Goal: Task Accomplishment & Management: Complete application form

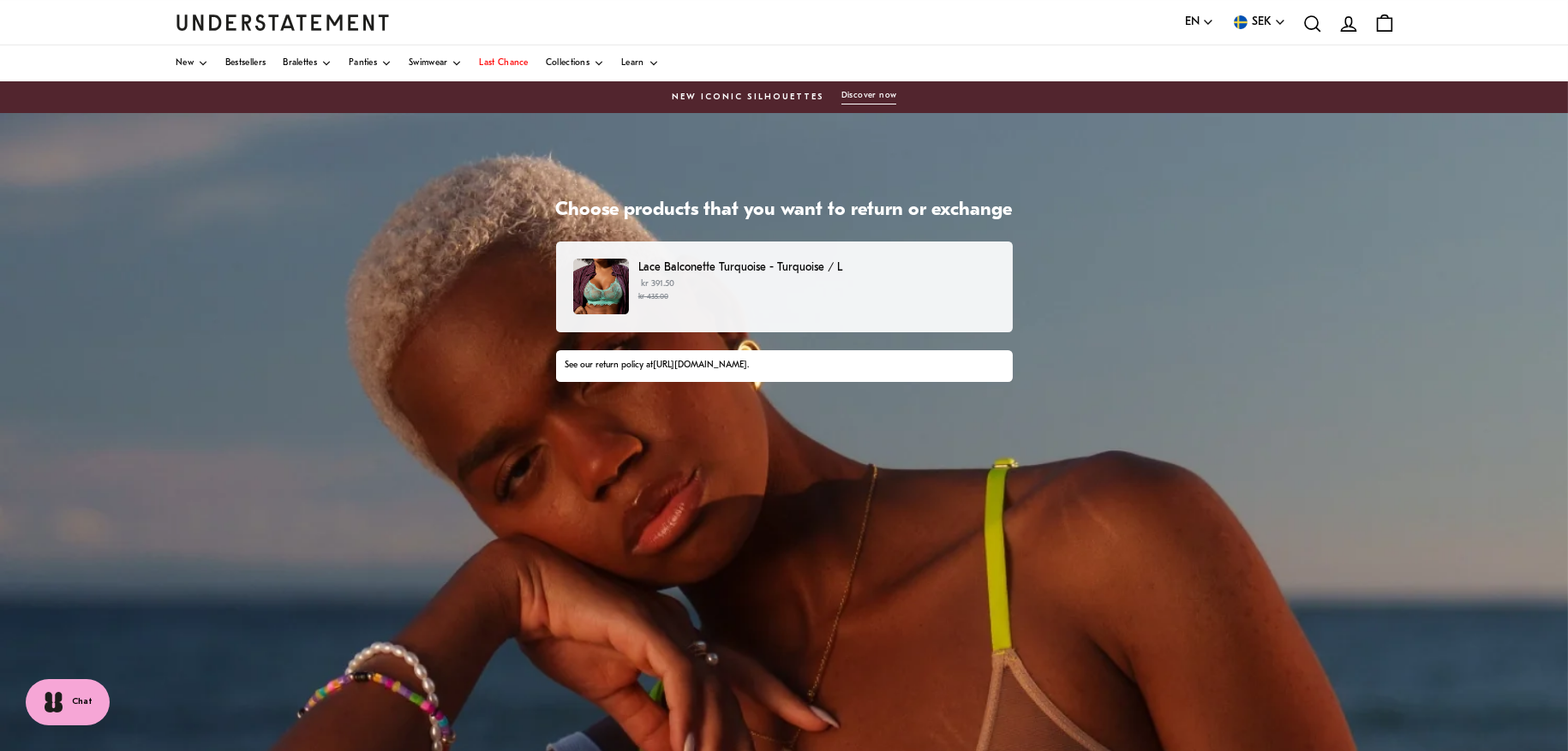
click at [716, 280] on p "kr 391.50 kr 435.00" at bounding box center [816, 291] width 357 height 26
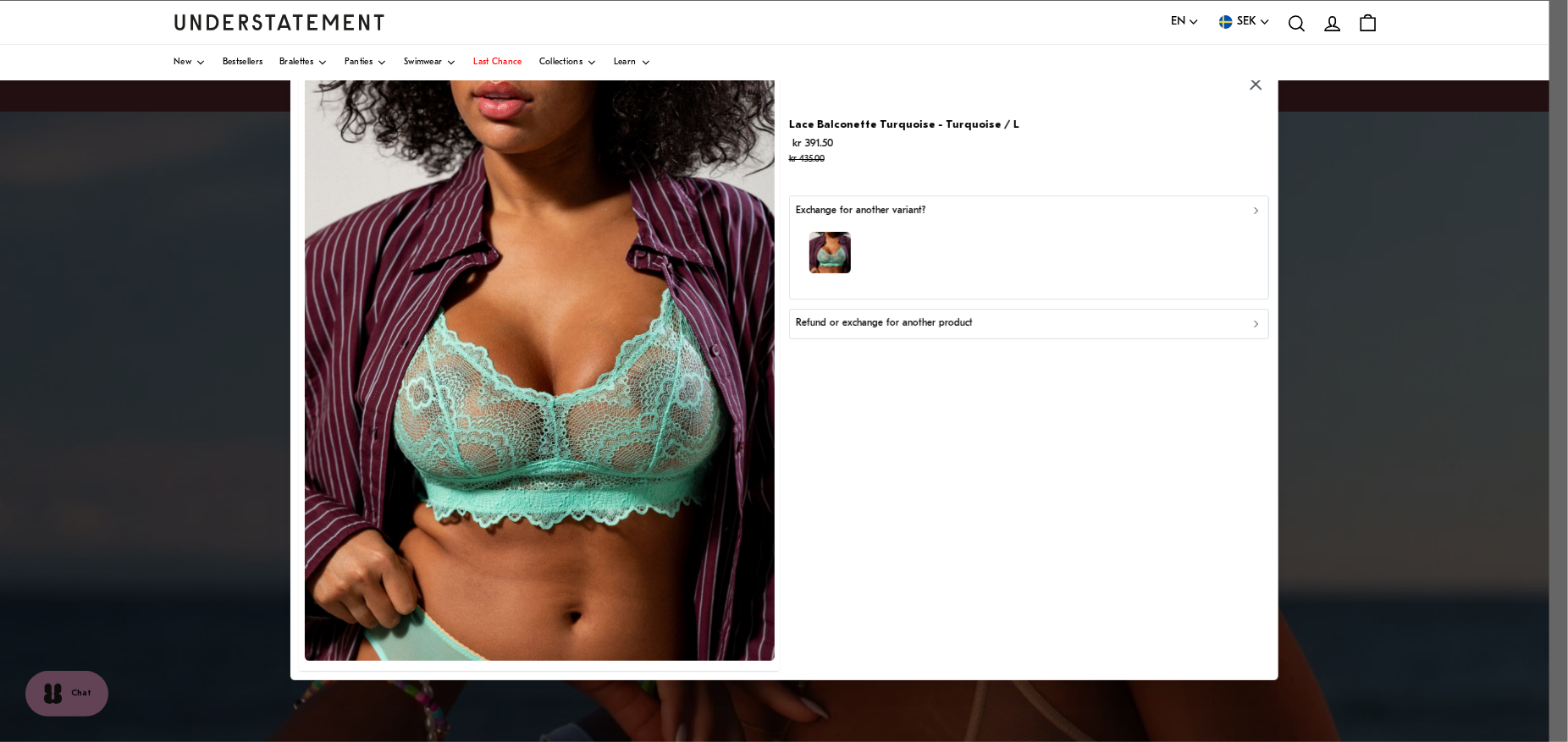
click at [846, 331] on p "Refund or exchange for another product" at bounding box center [884, 323] width 177 height 16
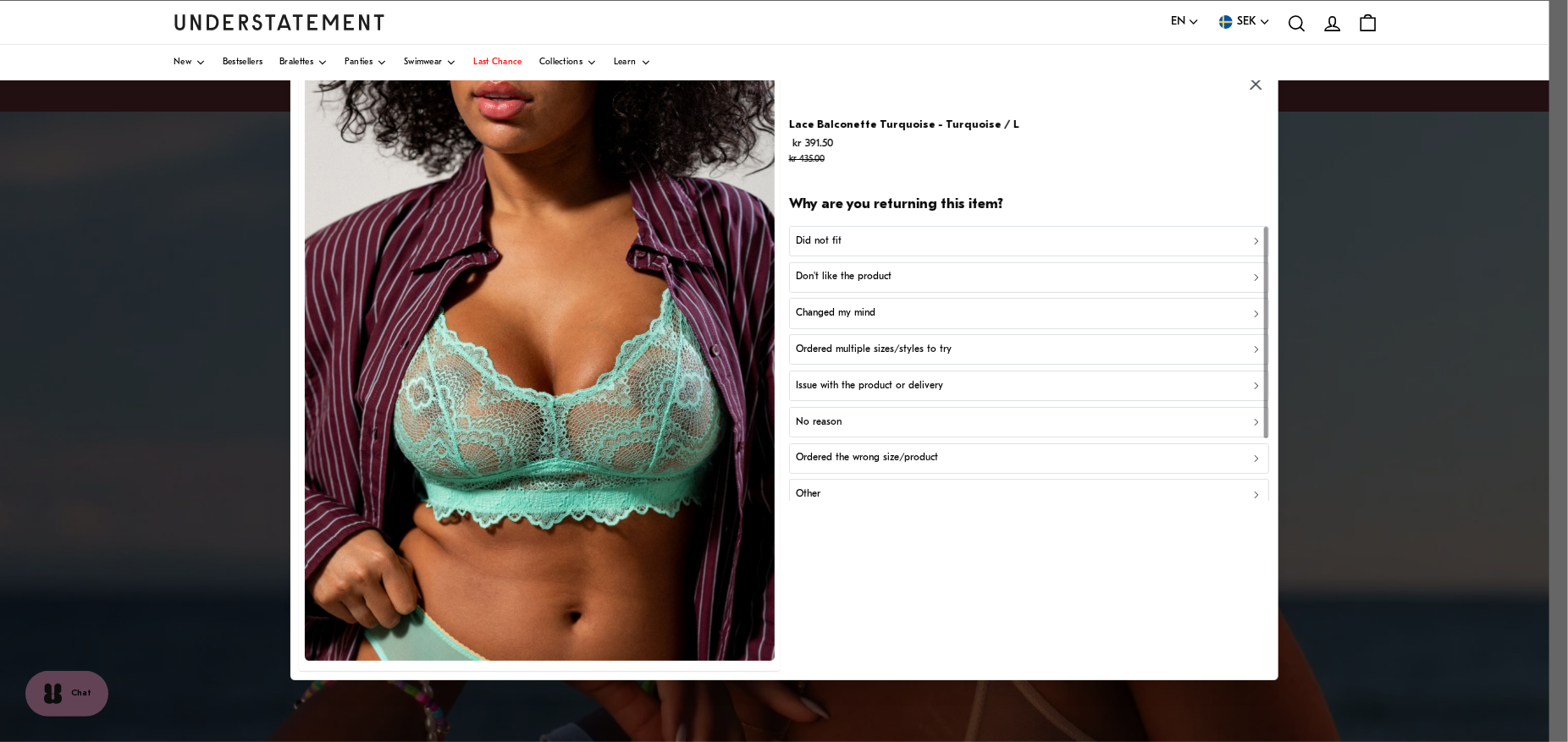
click at [846, 243] on div "Did not fit" at bounding box center [1028, 242] width 466 height 16
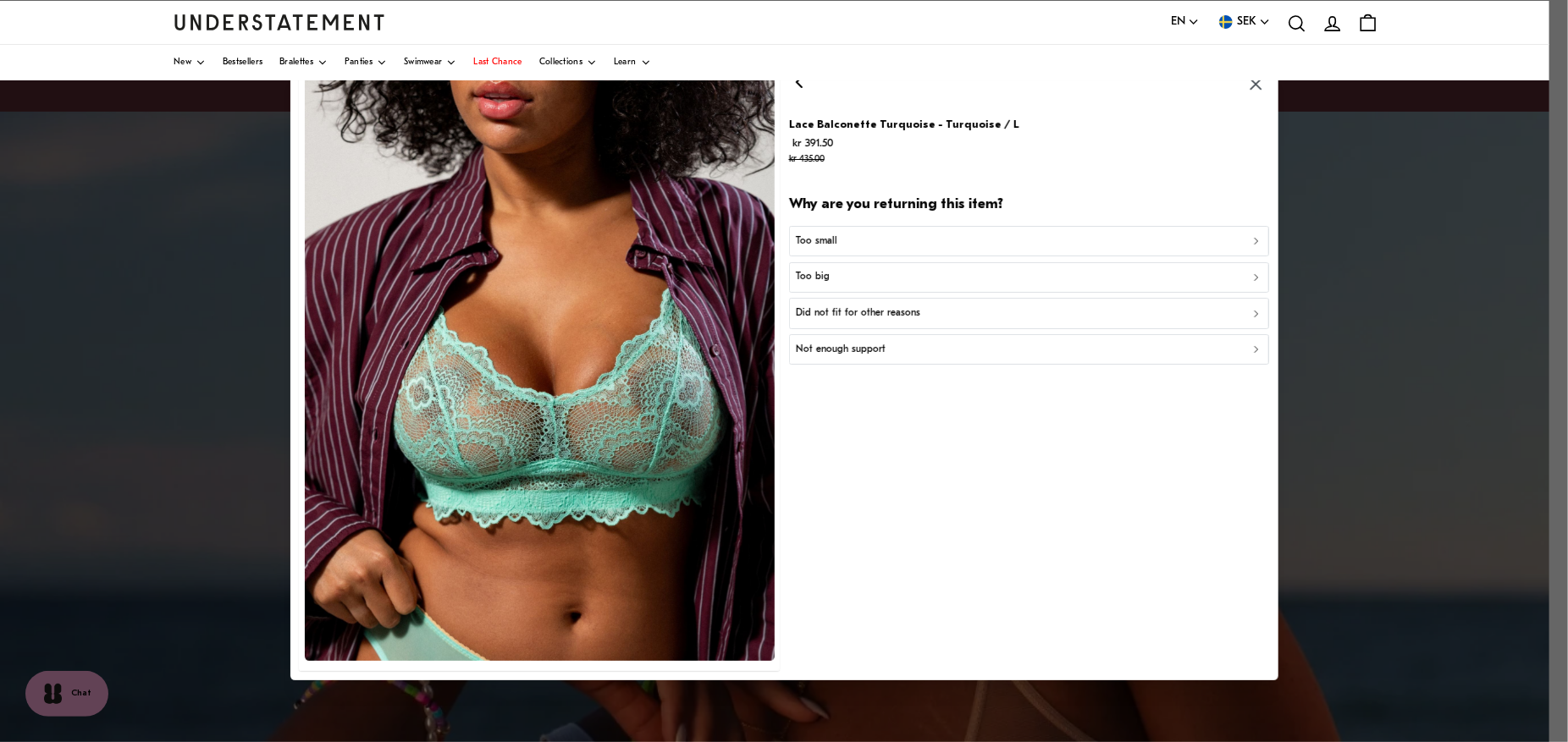
click at [837, 277] on div "Too big" at bounding box center [1028, 278] width 466 height 16
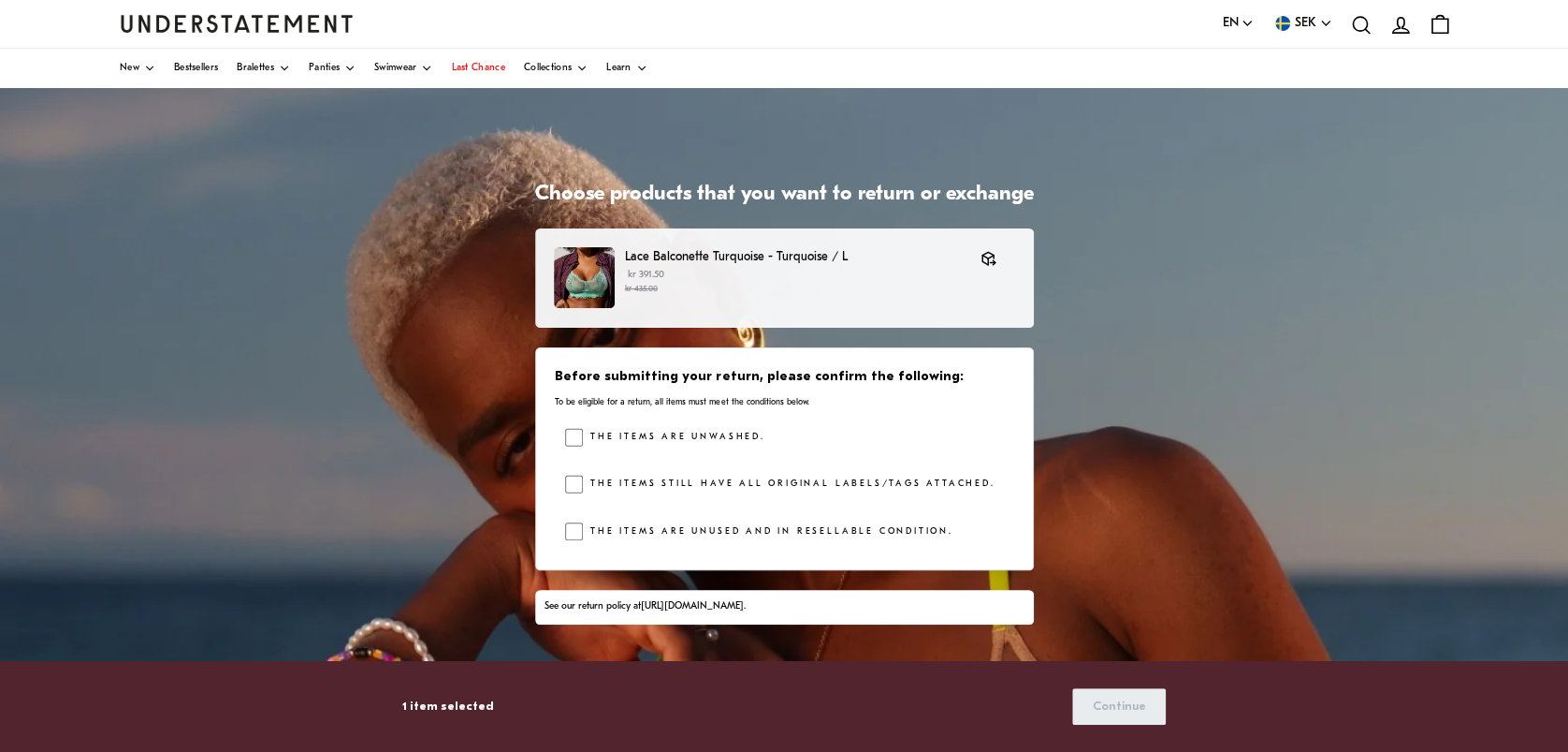
scroll to position [50, 0]
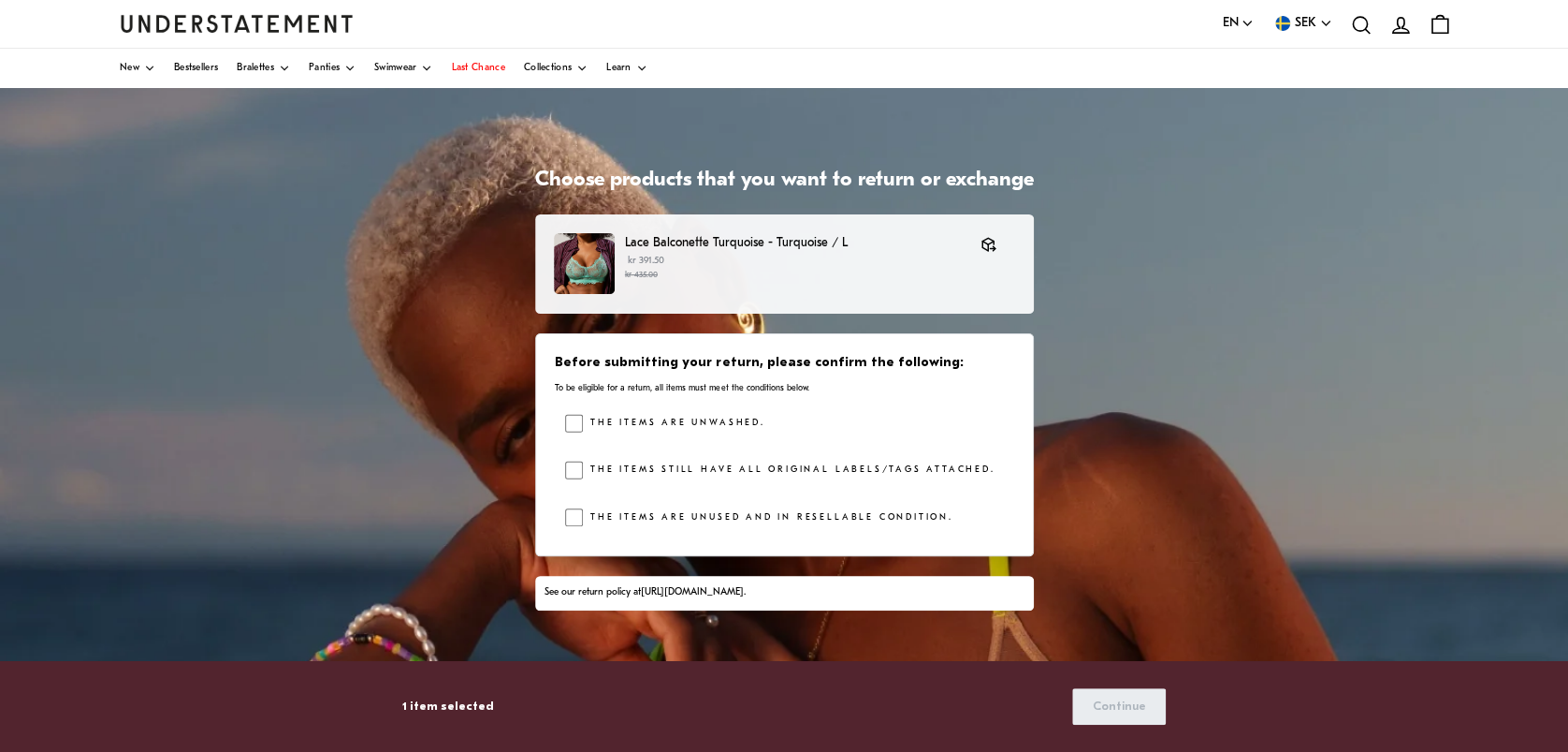
click at [566, 477] on div "Before submitting your return, please confirm the following: To be eligible for…" at bounding box center [784, 444] width 499 height 223
click at [1131, 700] on span "Continue" at bounding box center [1118, 705] width 54 height 34
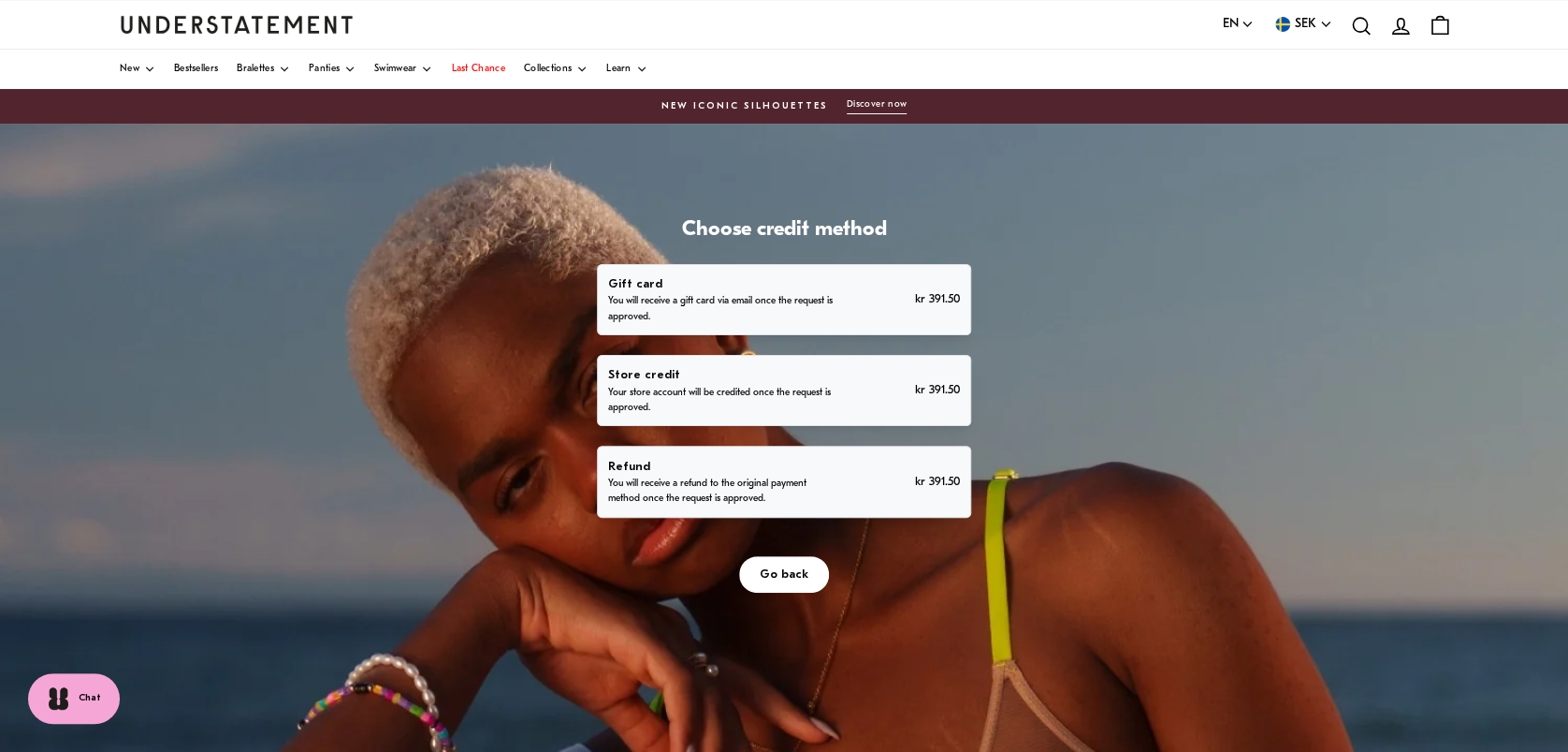
click at [621, 477] on p "You will receive a refund to the original payment method once the request is ap…" at bounding box center [722, 491] width 229 height 30
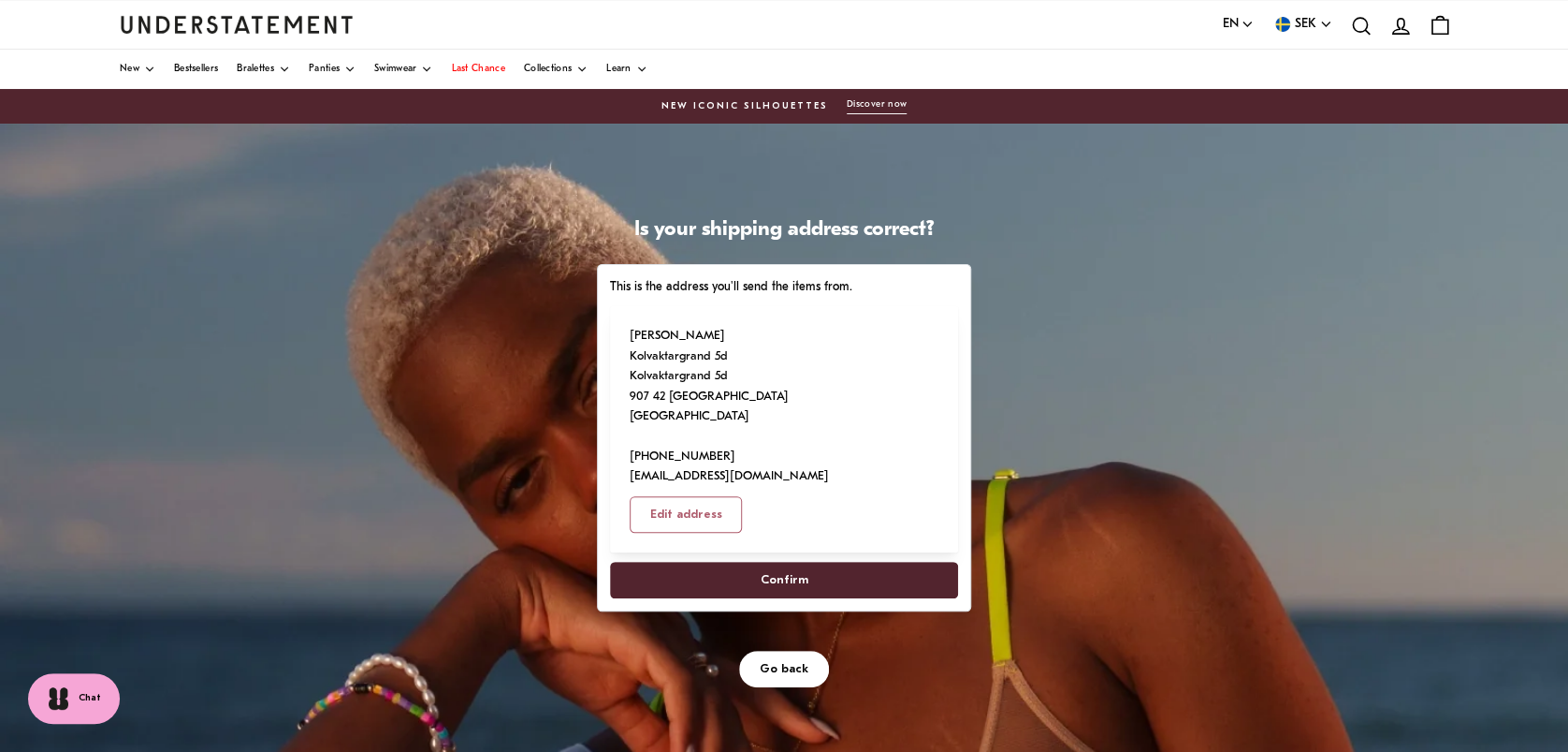
click at [816, 563] on span "Confirm" at bounding box center [784, 579] width 307 height 34
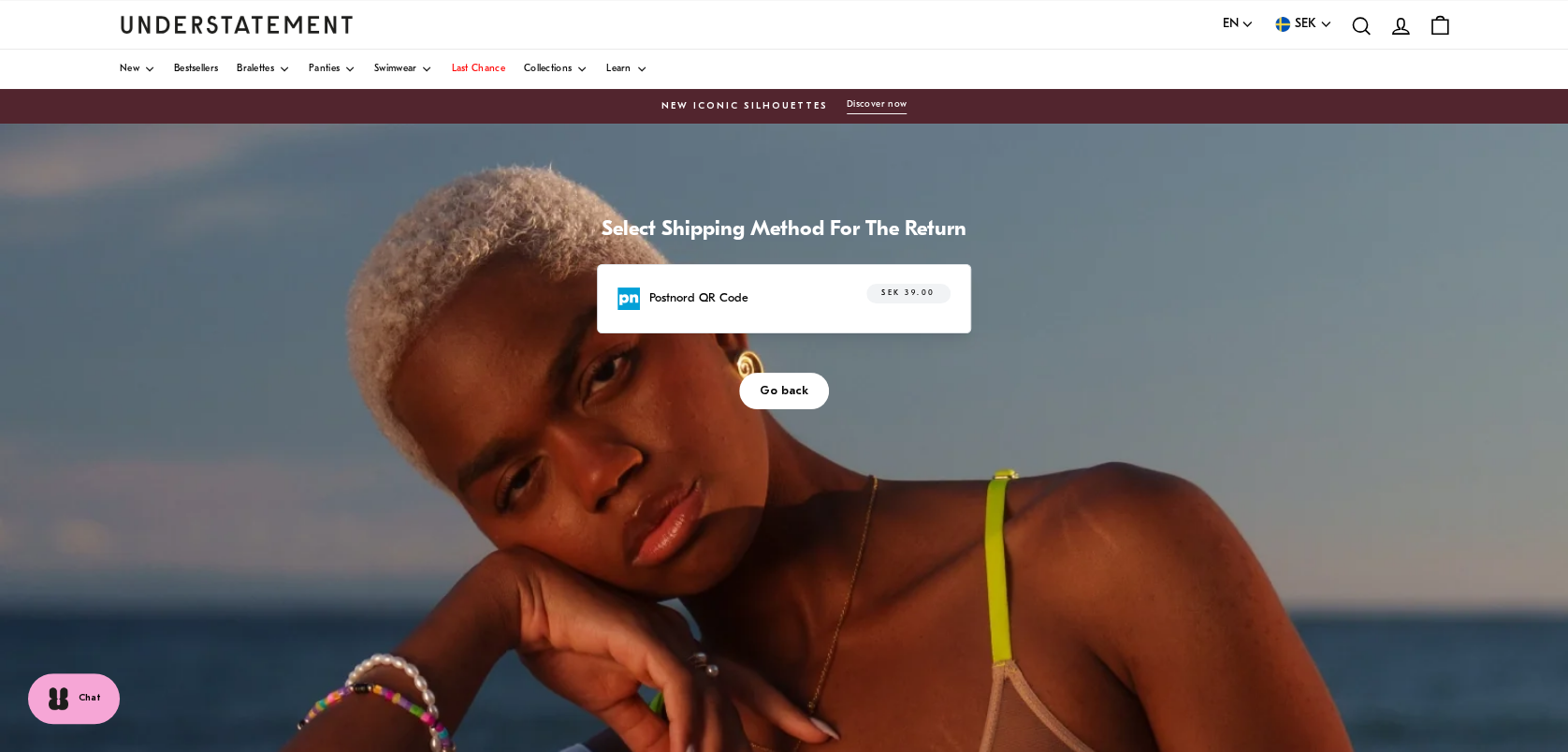
click at [694, 305] on p "Postnord QR Code" at bounding box center [699, 298] width 100 height 20
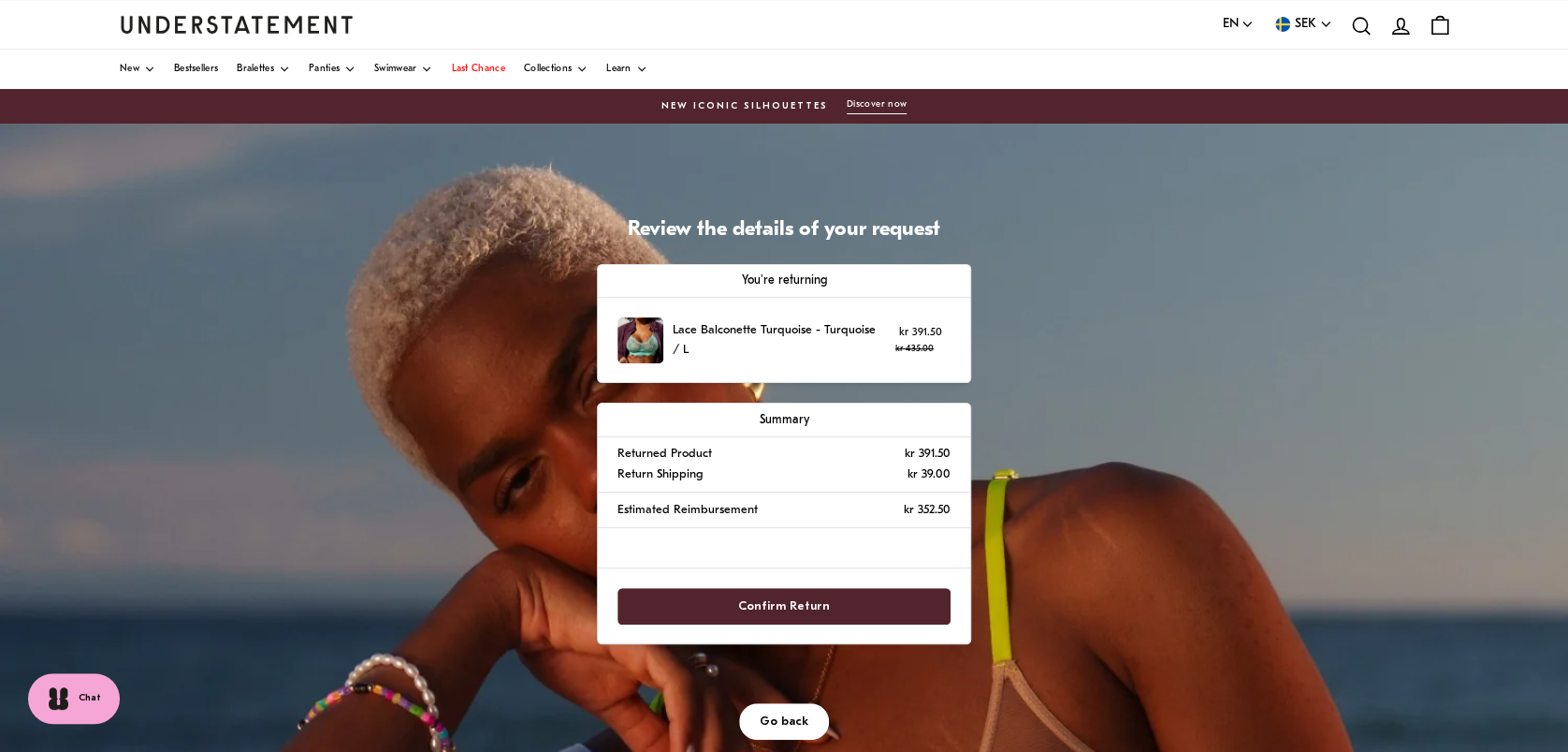
click at [762, 607] on span "Confirm Return" at bounding box center [784, 606] width 92 height 34
